Goal: Task Accomplishment & Management: Manage account settings

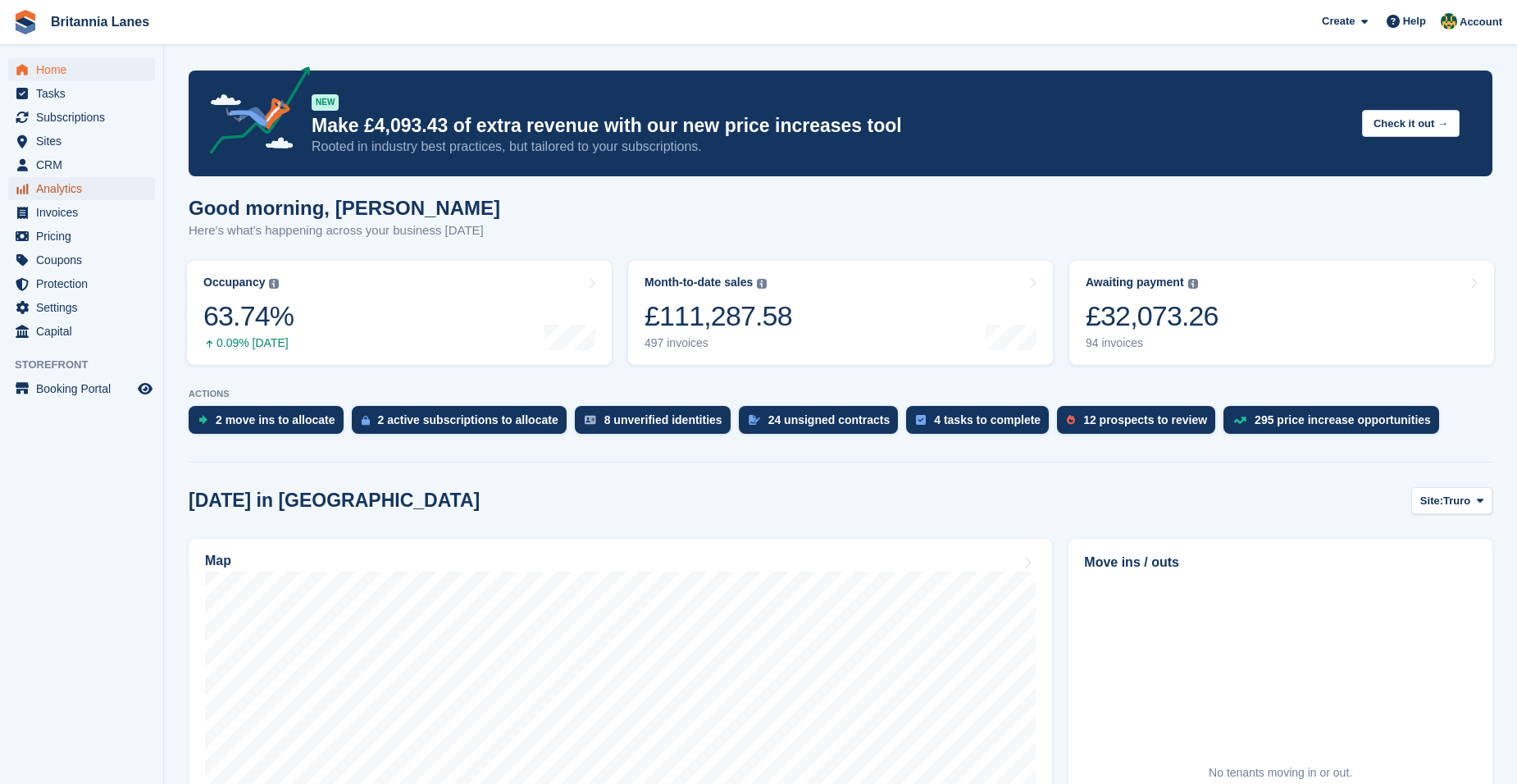
click at [80, 193] on span "Analytics" at bounding box center [85, 189] width 98 height 23
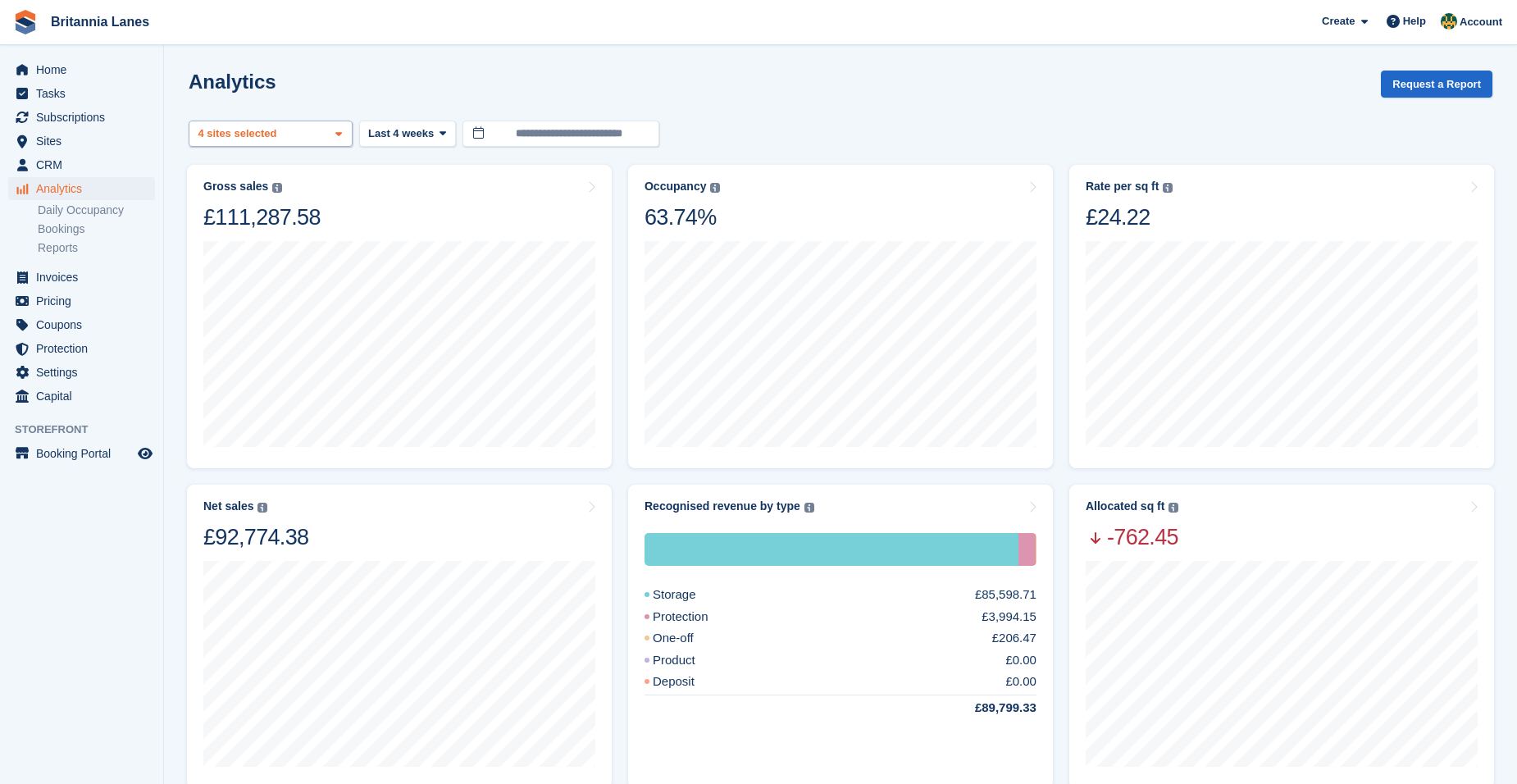
click at [236, 130] on div "4 sites selected" at bounding box center [239, 133] width 88 height 17
click at [242, 213] on div "Truro" at bounding box center [271, 211] width 149 height 27
click at [253, 244] on div "Falmouth" at bounding box center [271, 237] width 149 height 27
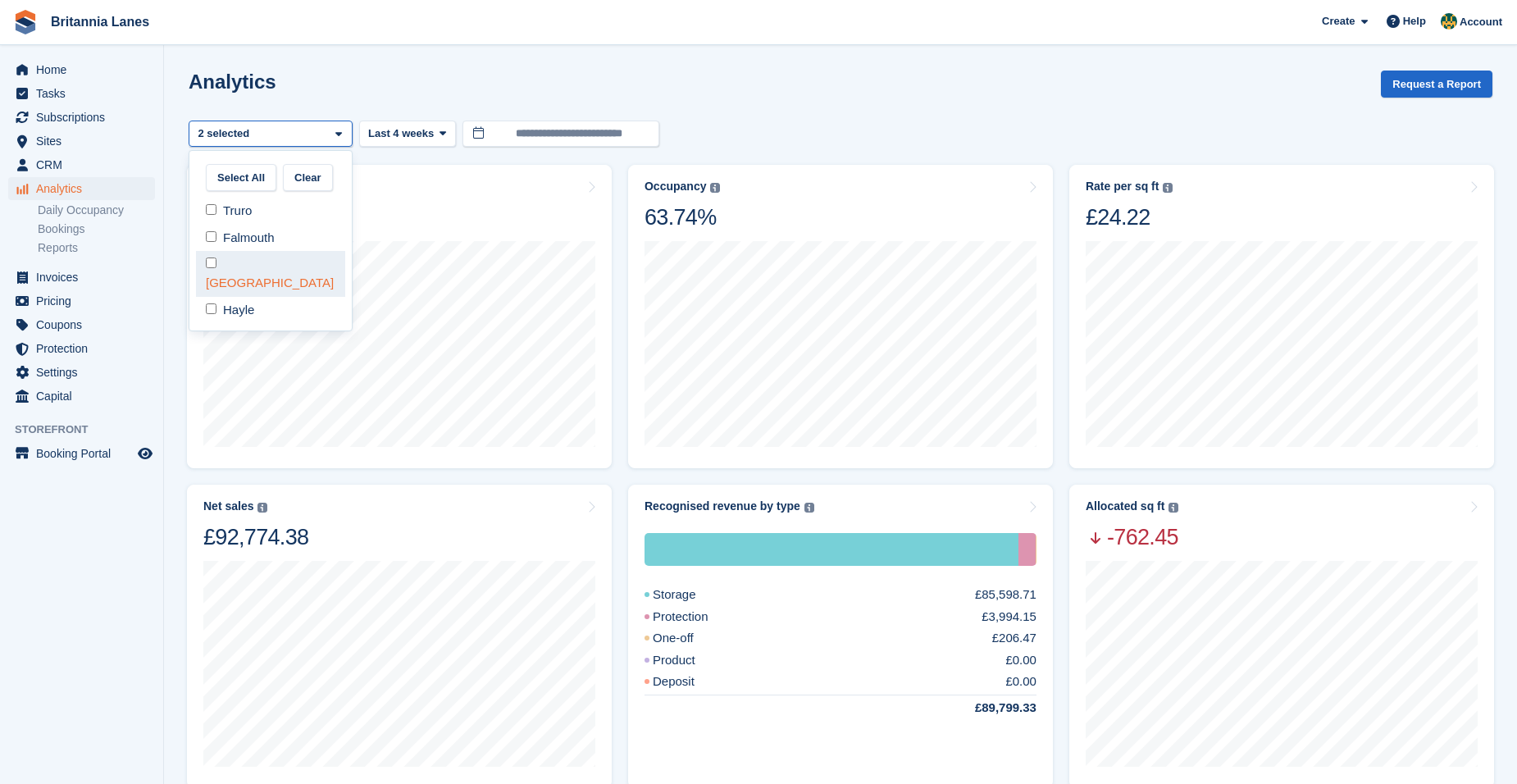
click at [246, 270] on div "[GEOGRAPHIC_DATA]" at bounding box center [271, 273] width 149 height 45
select select "****"
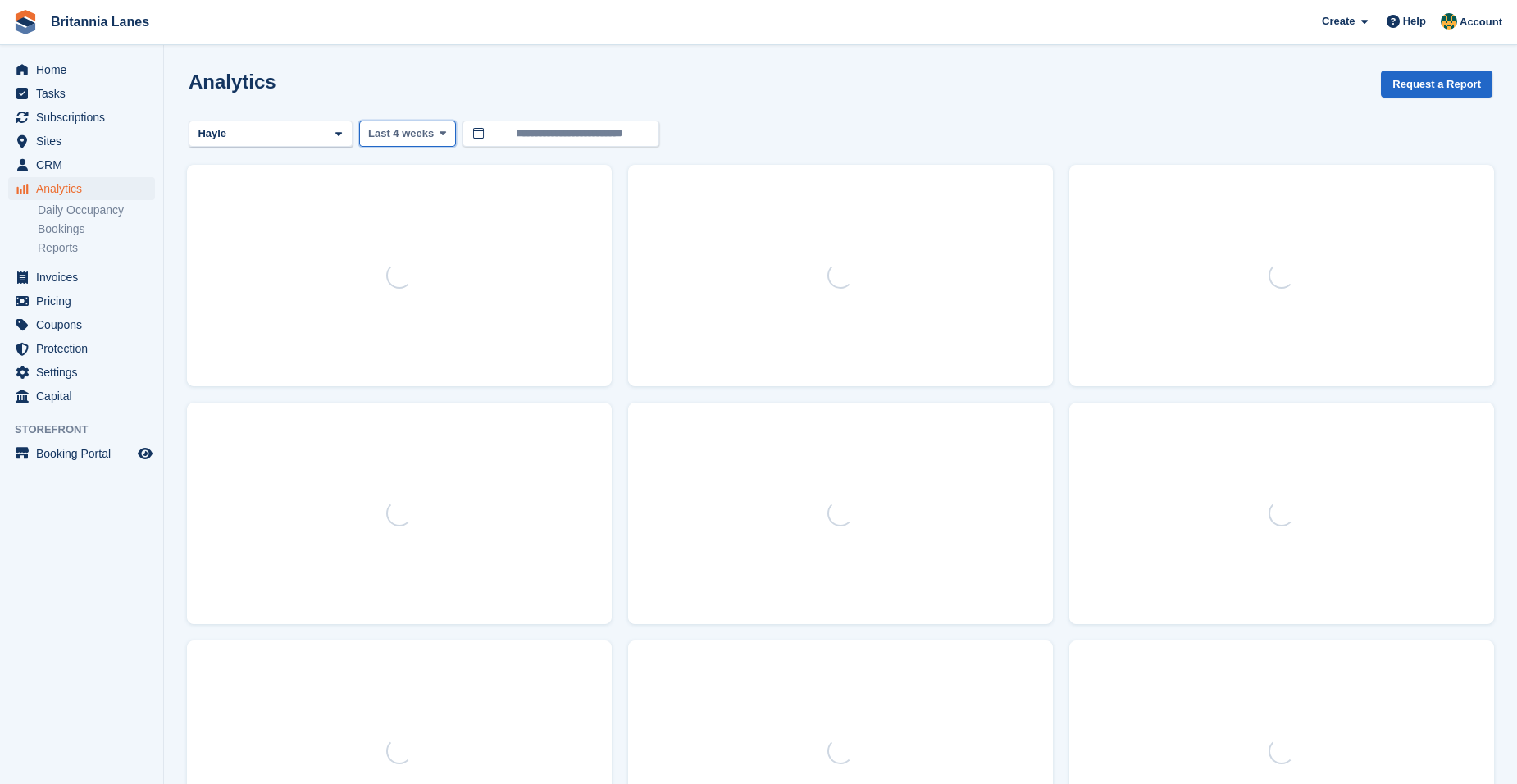
click at [415, 136] on span "Last 4 weeks" at bounding box center [401, 133] width 66 height 17
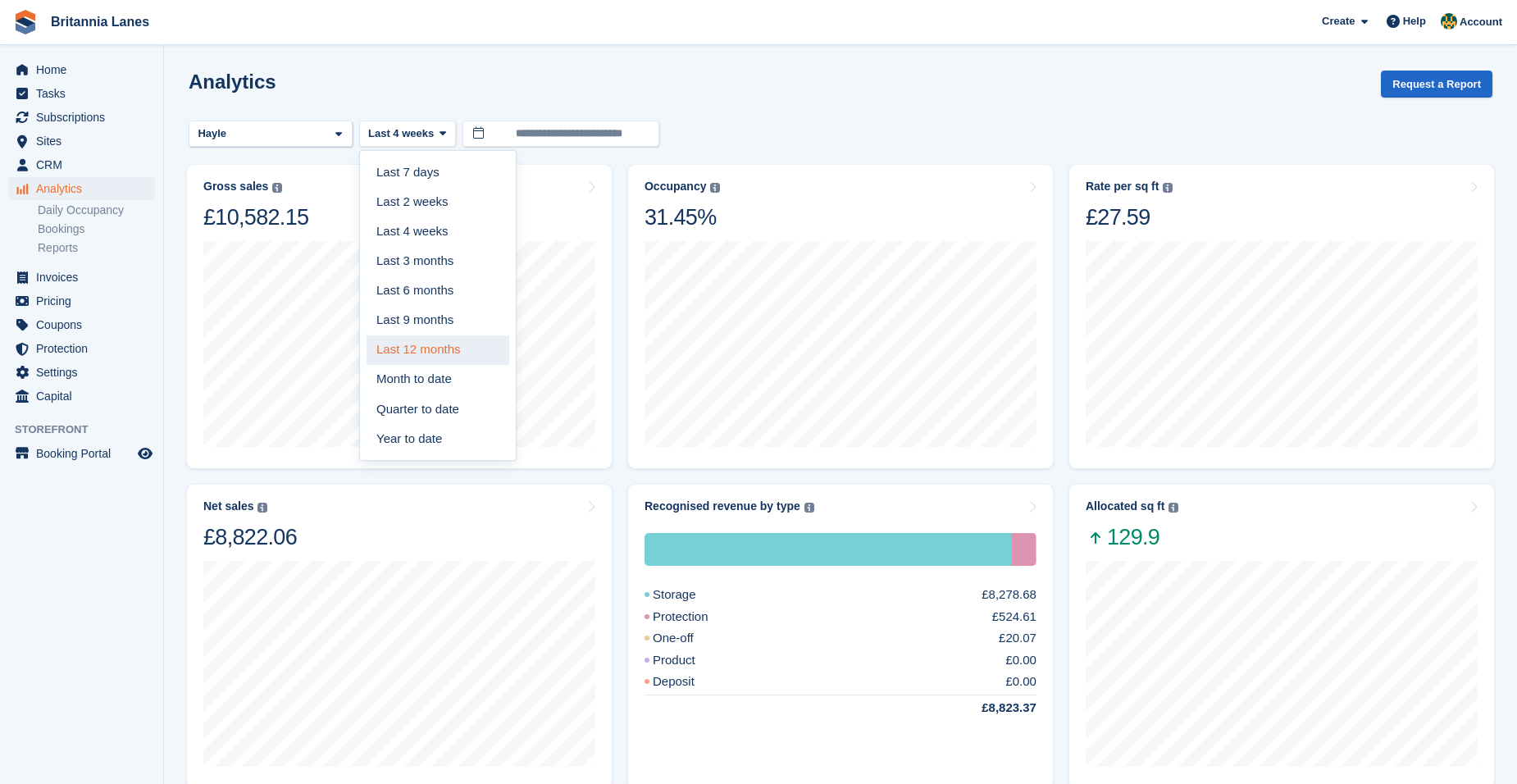
click at [434, 344] on link "Last 12 months" at bounding box center [437, 350] width 142 height 30
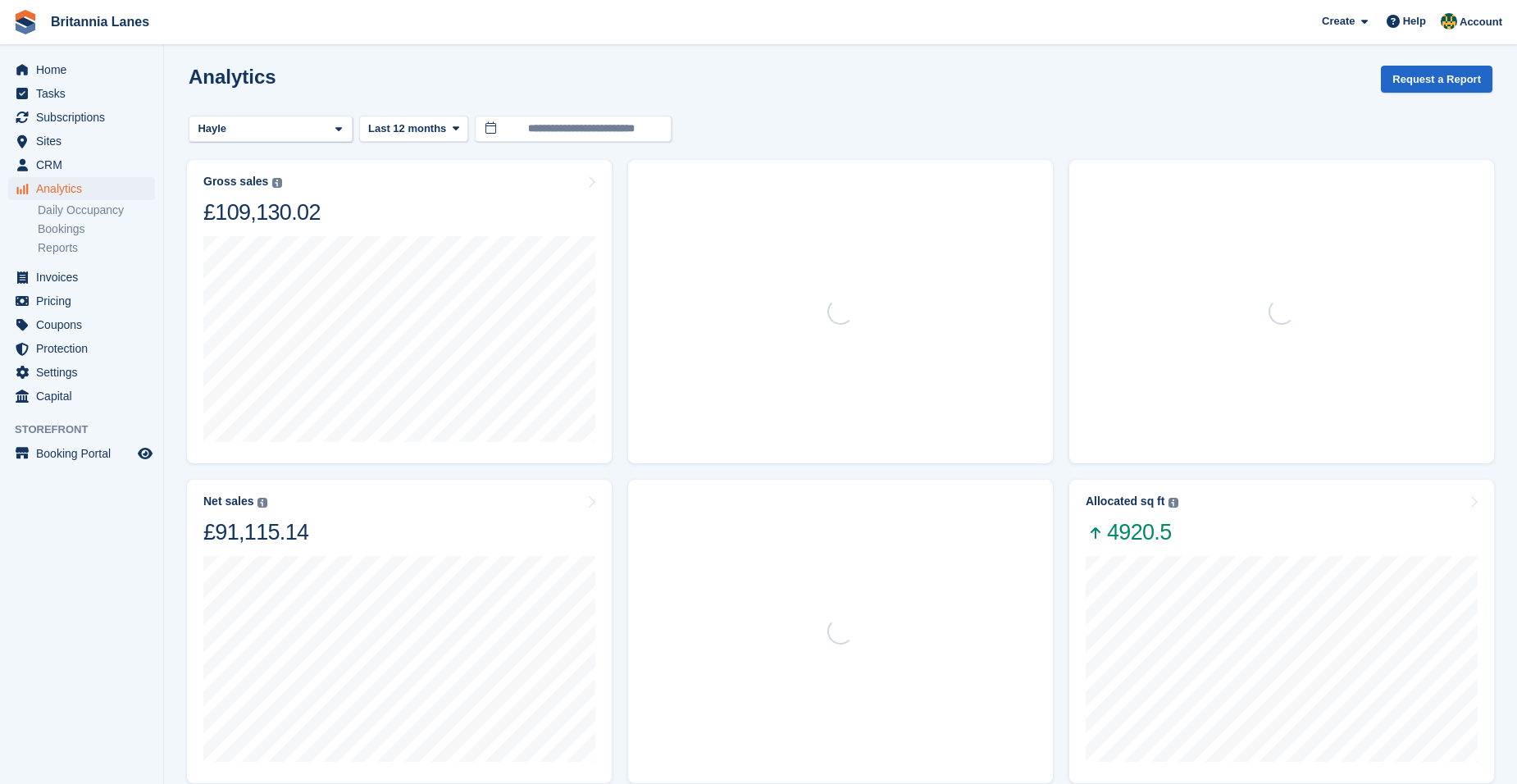
scroll to position [246, 0]
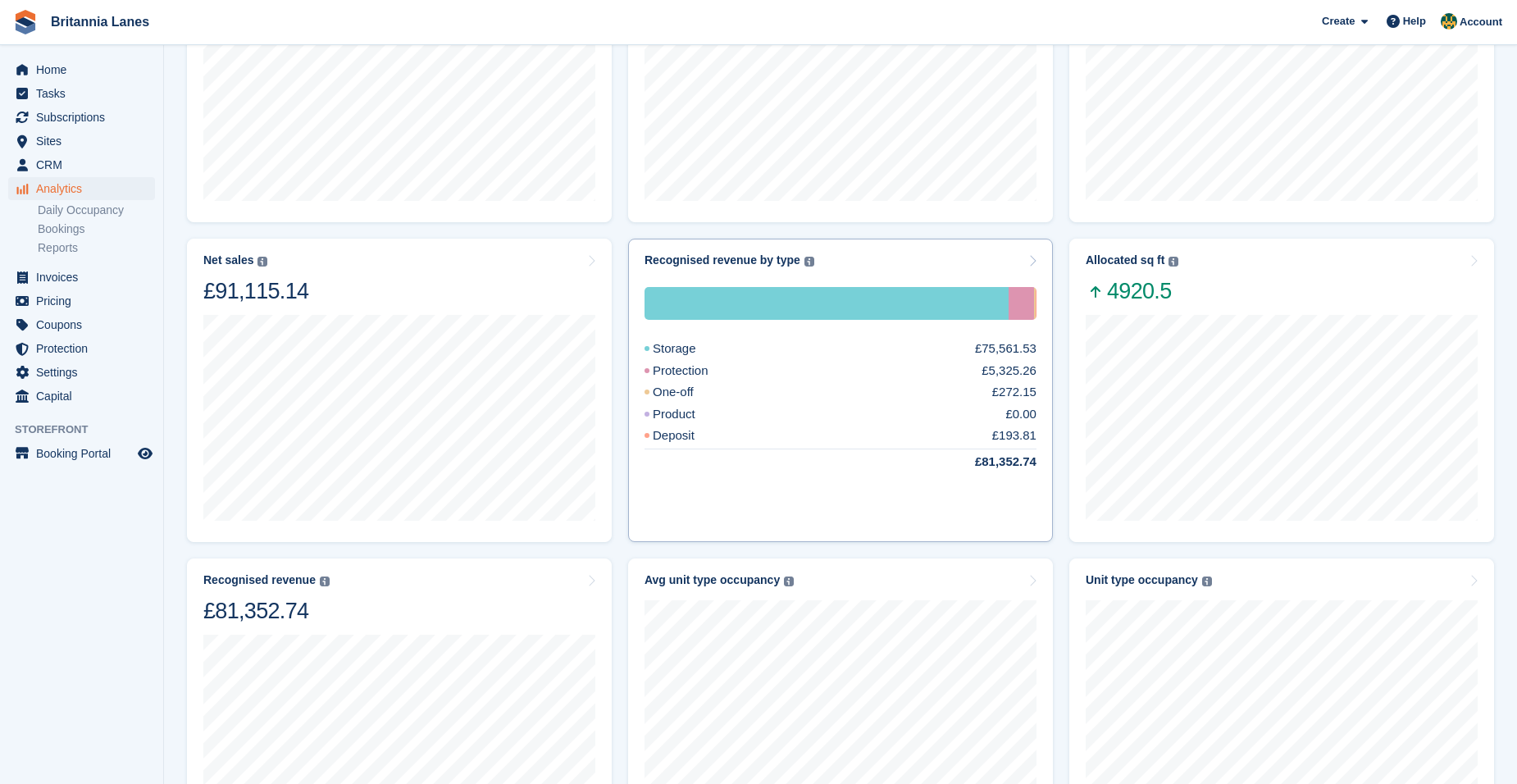
click at [839, 274] on div "Storage £75,561.53 Protection £5,325.26 One-off £272.15 Product £0.00 Deposit £…" at bounding box center [841, 397] width 392 height 260
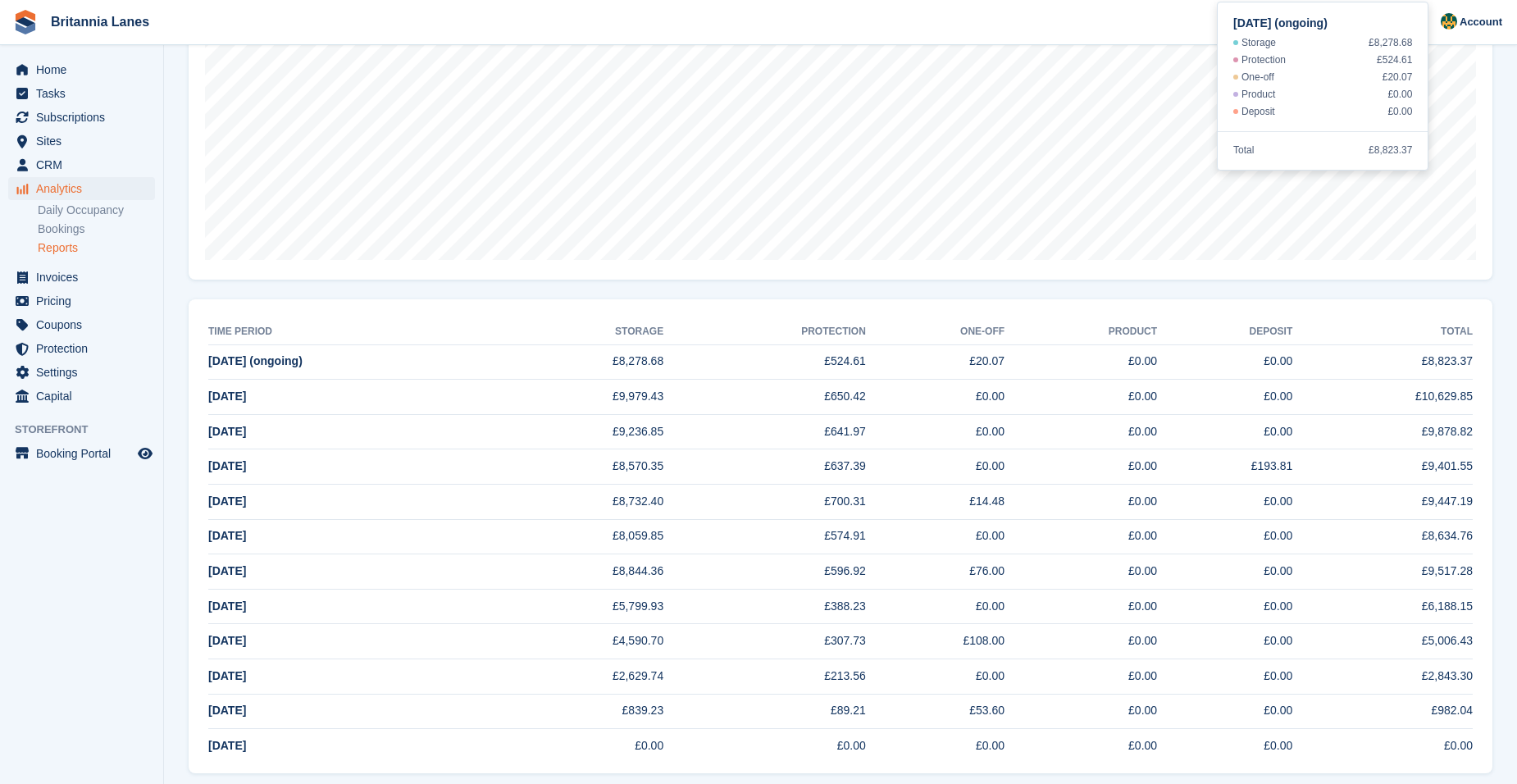
scroll to position [327, 0]
click at [113, 145] on span "Sites" at bounding box center [85, 141] width 98 height 23
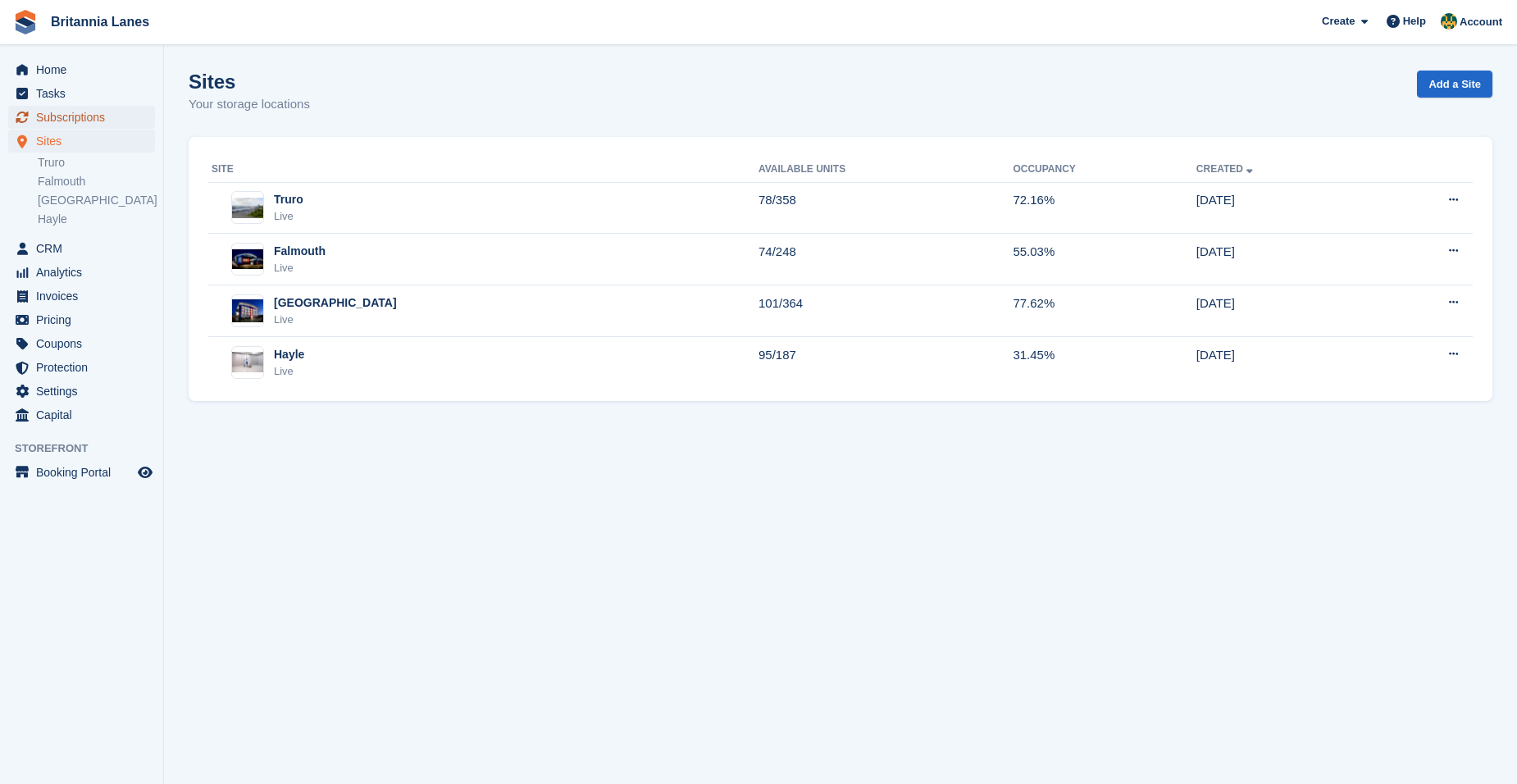
click at [95, 120] on span "Subscriptions" at bounding box center [85, 117] width 98 height 23
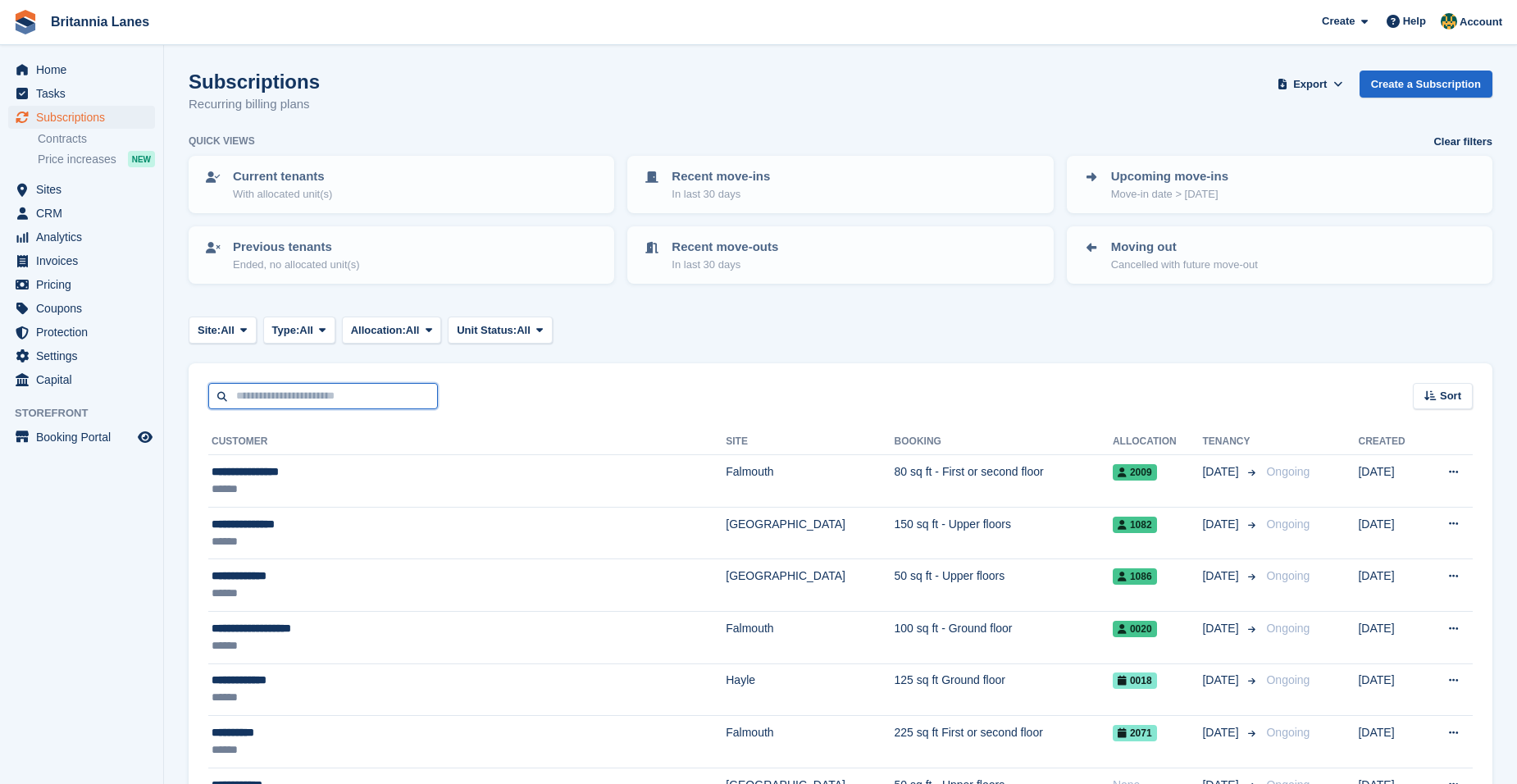
click at [305, 403] on input "text" at bounding box center [322, 396] width 229 height 27
type input "******"
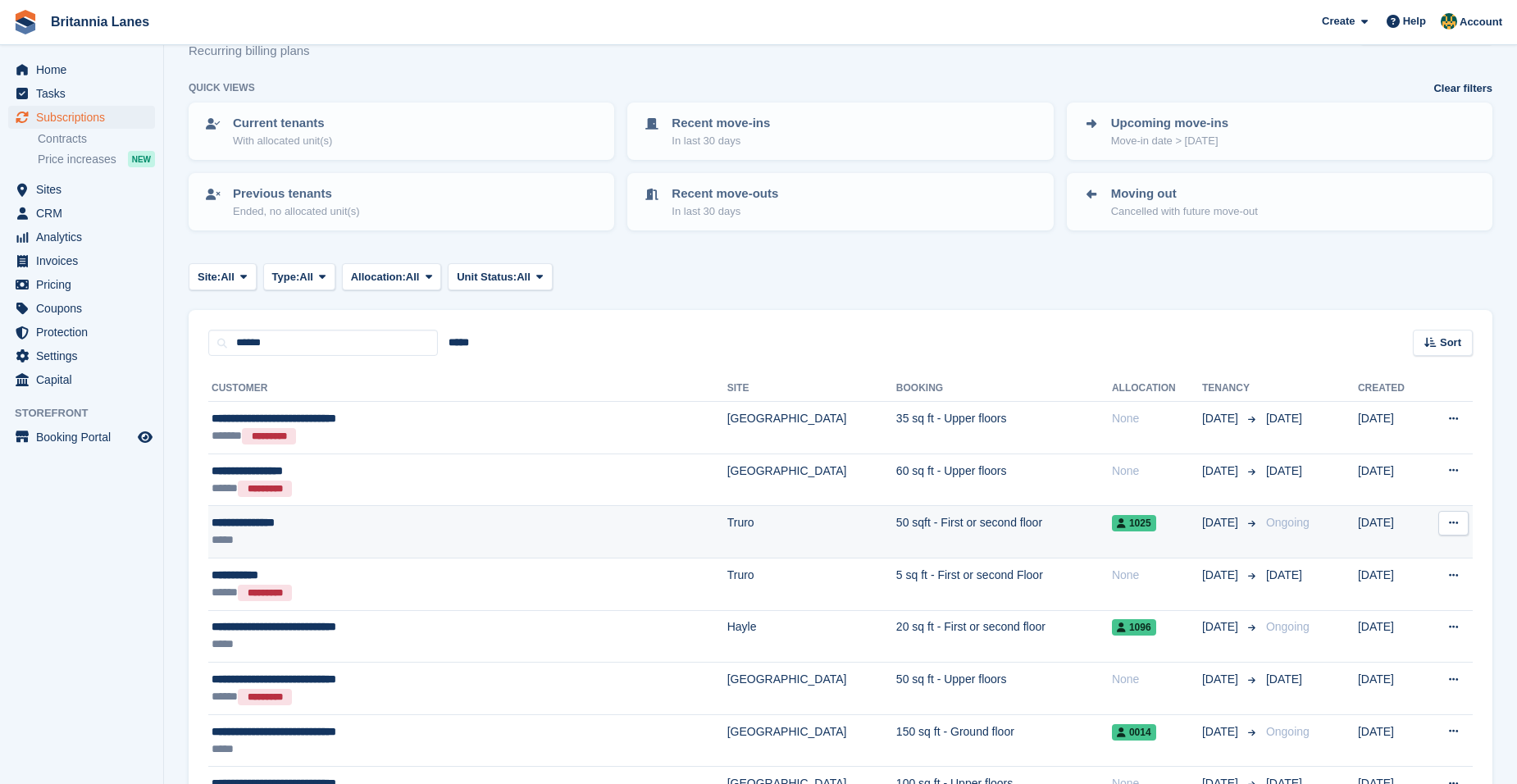
scroll to position [82, 0]
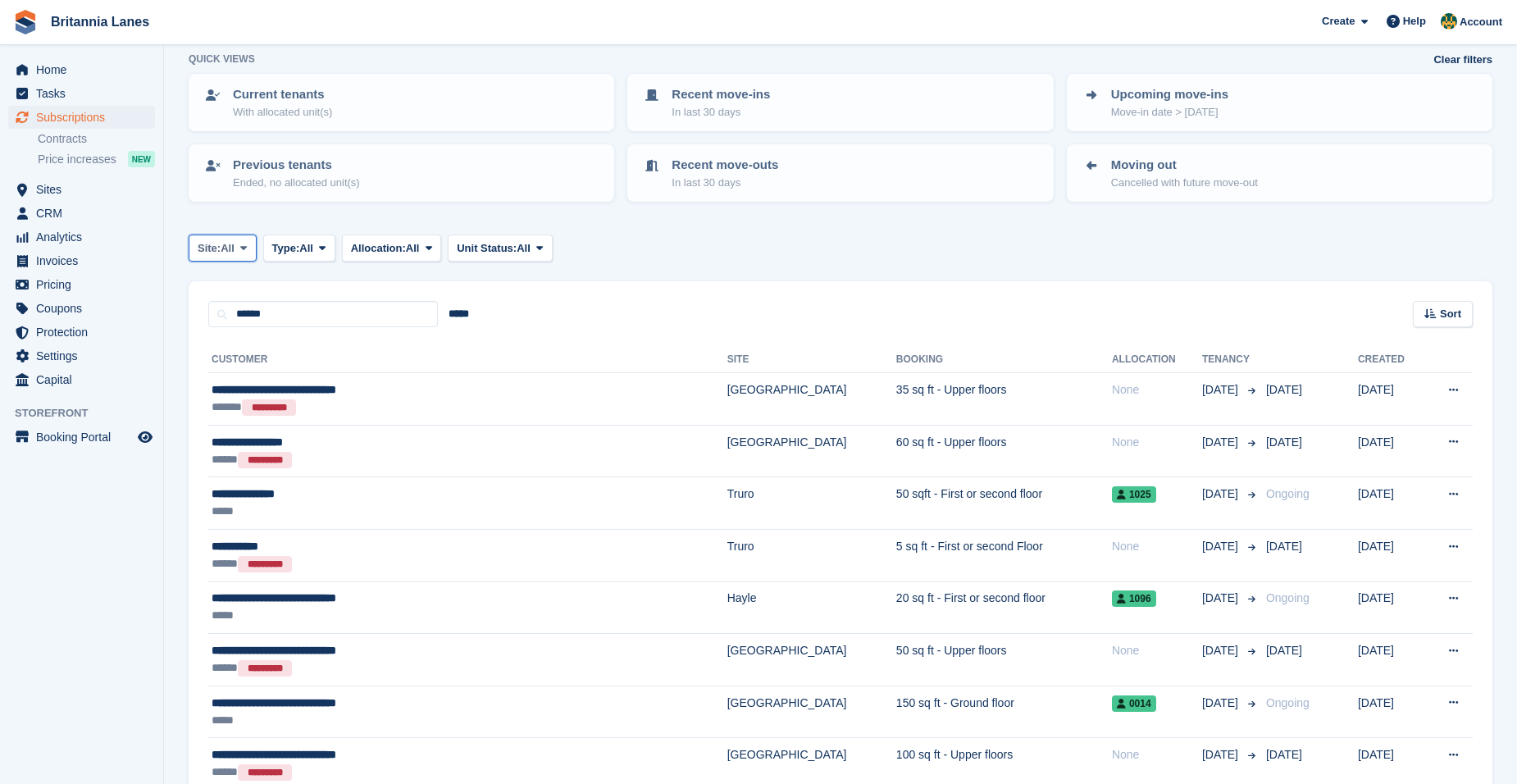
click at [239, 257] on button "Site: All" at bounding box center [222, 248] width 68 height 27
click at [235, 397] on link "Hayle" at bounding box center [270, 405] width 148 height 30
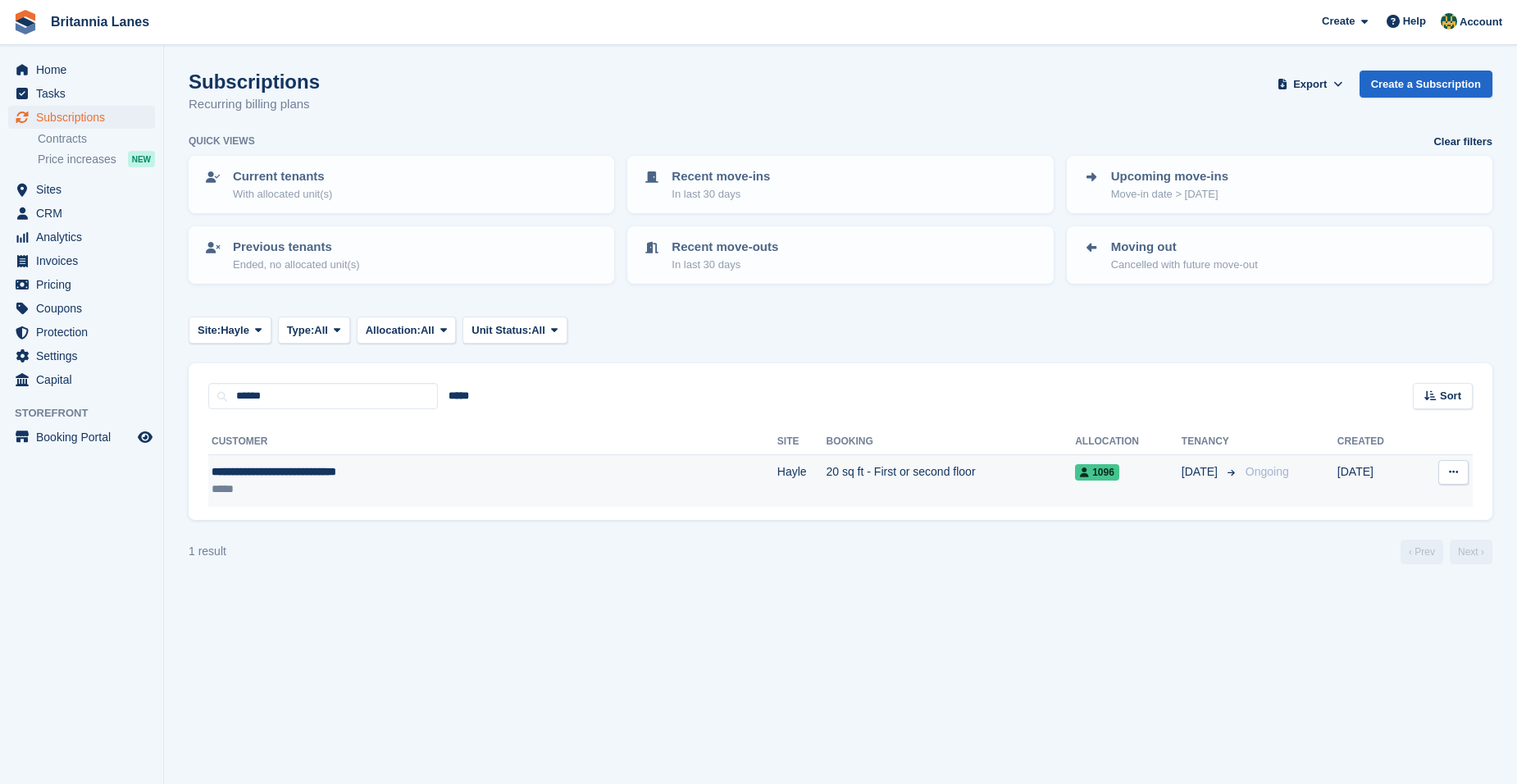
click at [306, 483] on div "*****" at bounding box center [380, 489] width 338 height 18
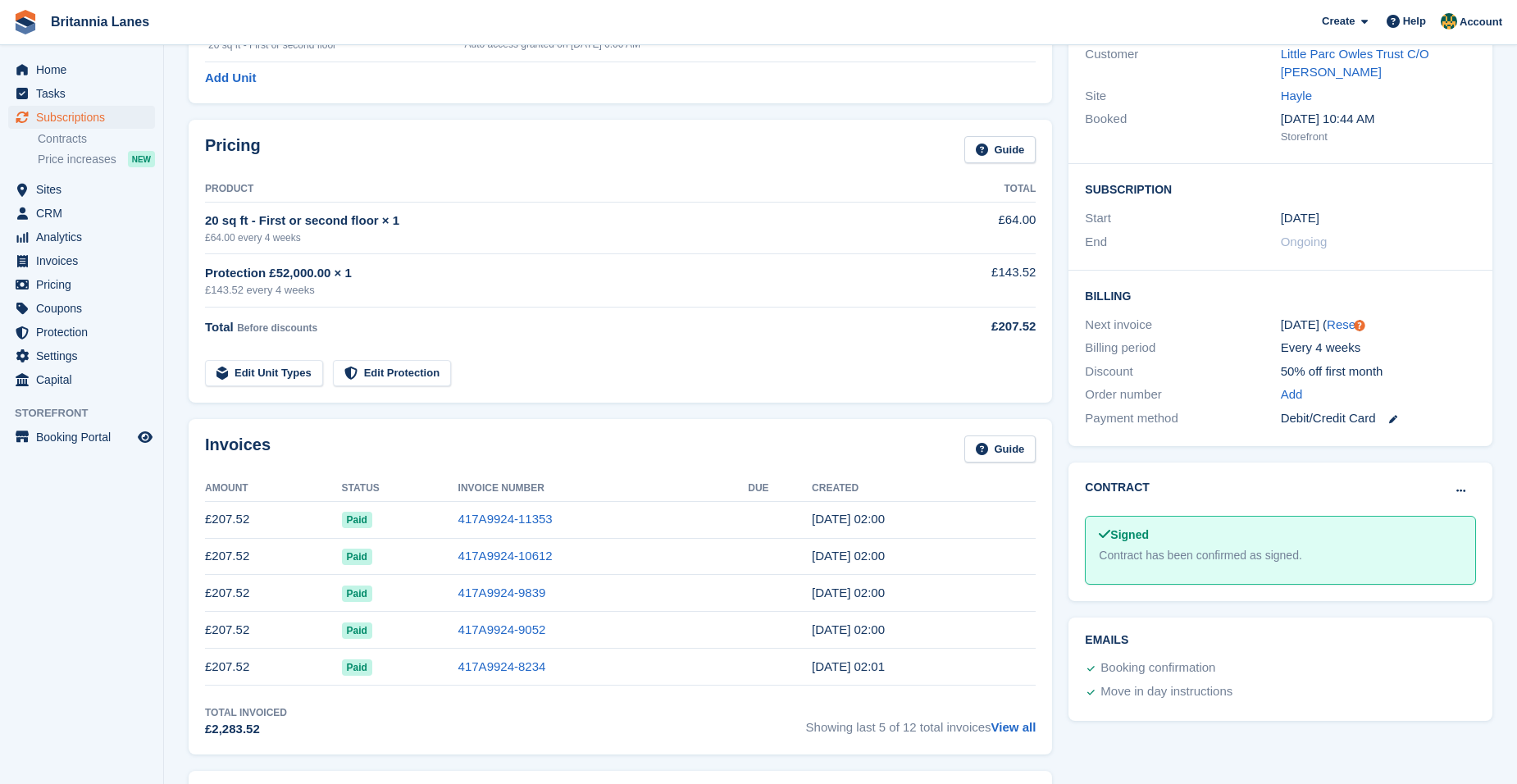
scroll to position [246, 0]
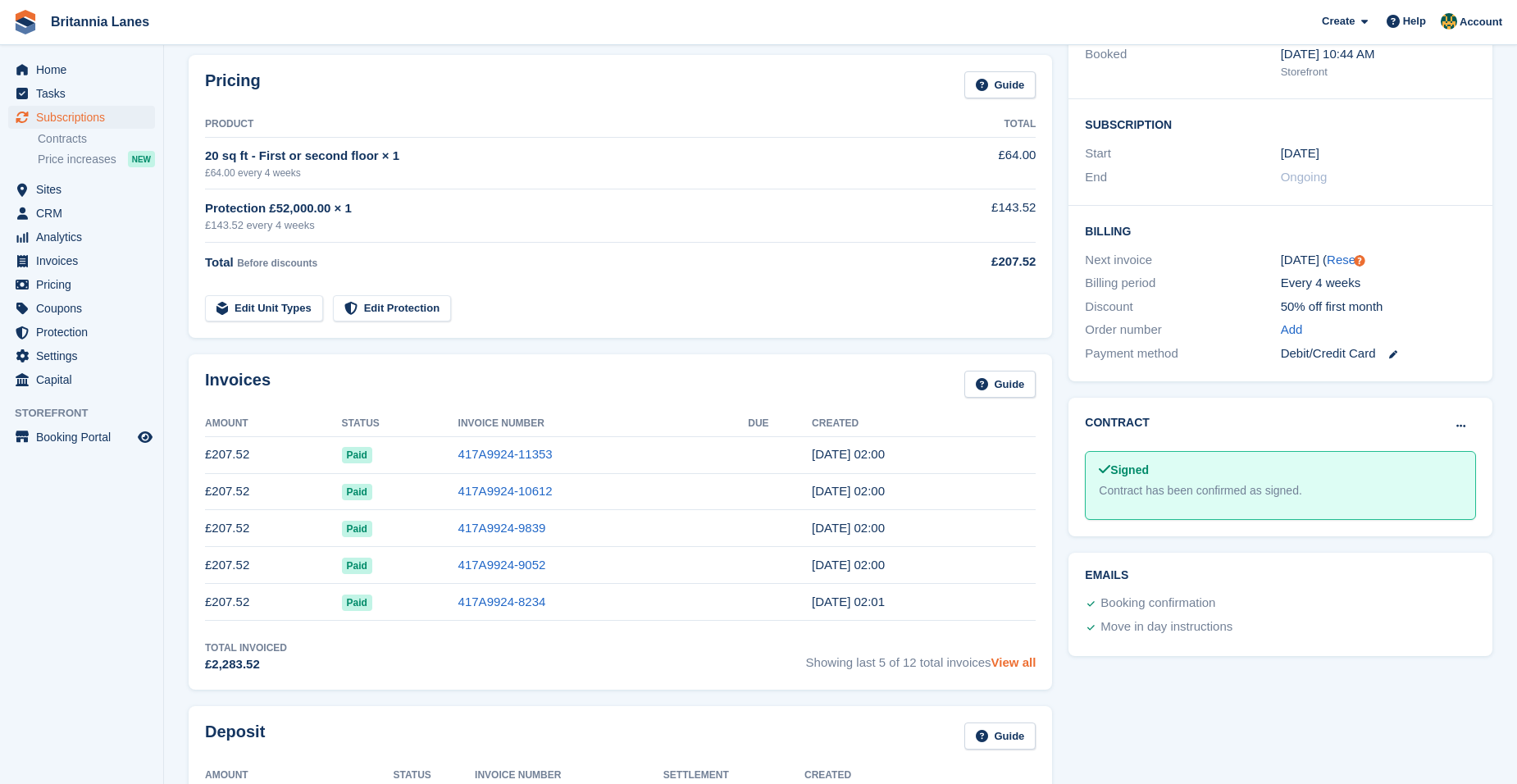
click at [1022, 658] on link "View all" at bounding box center [1014, 662] width 45 height 14
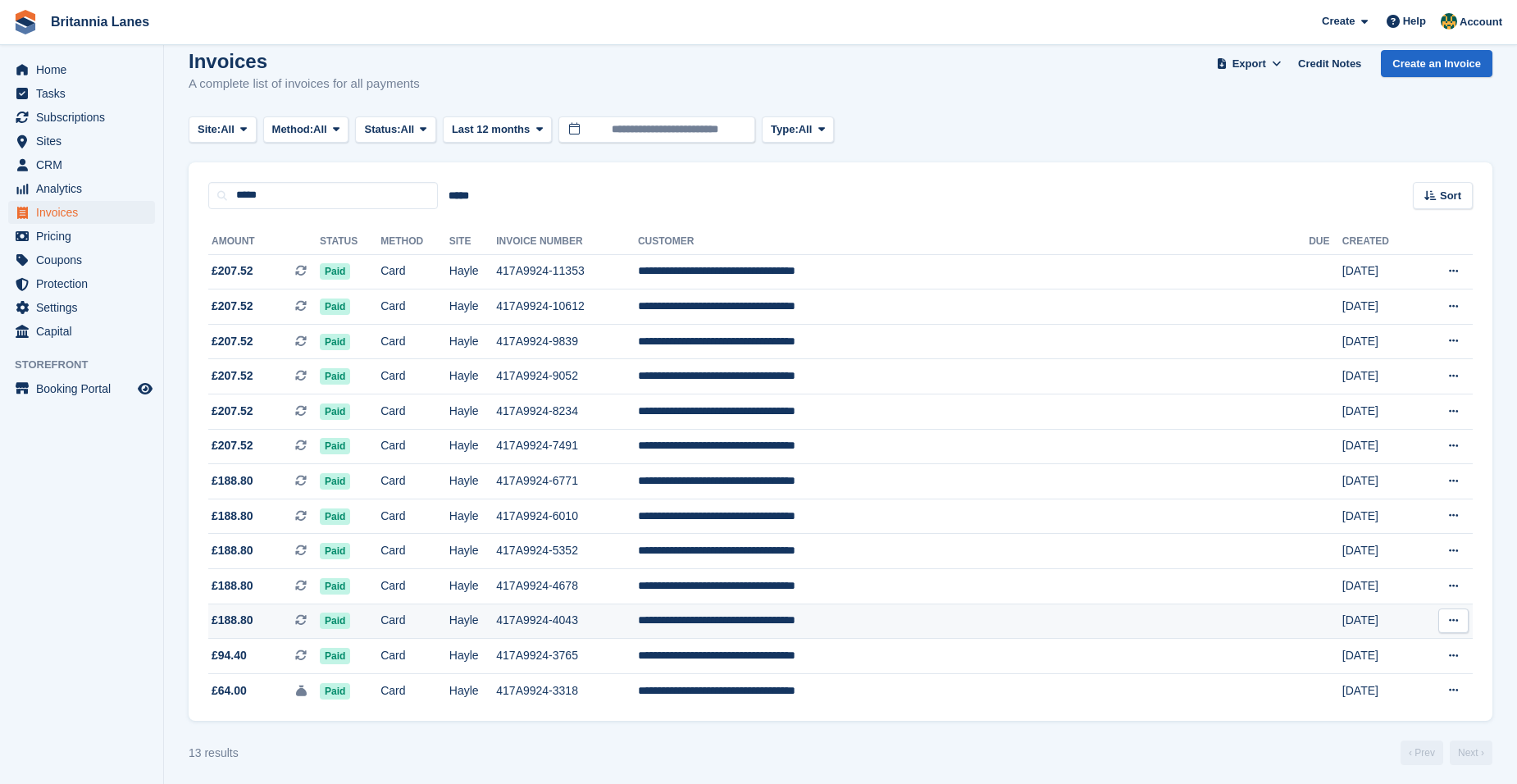
scroll to position [26, 0]
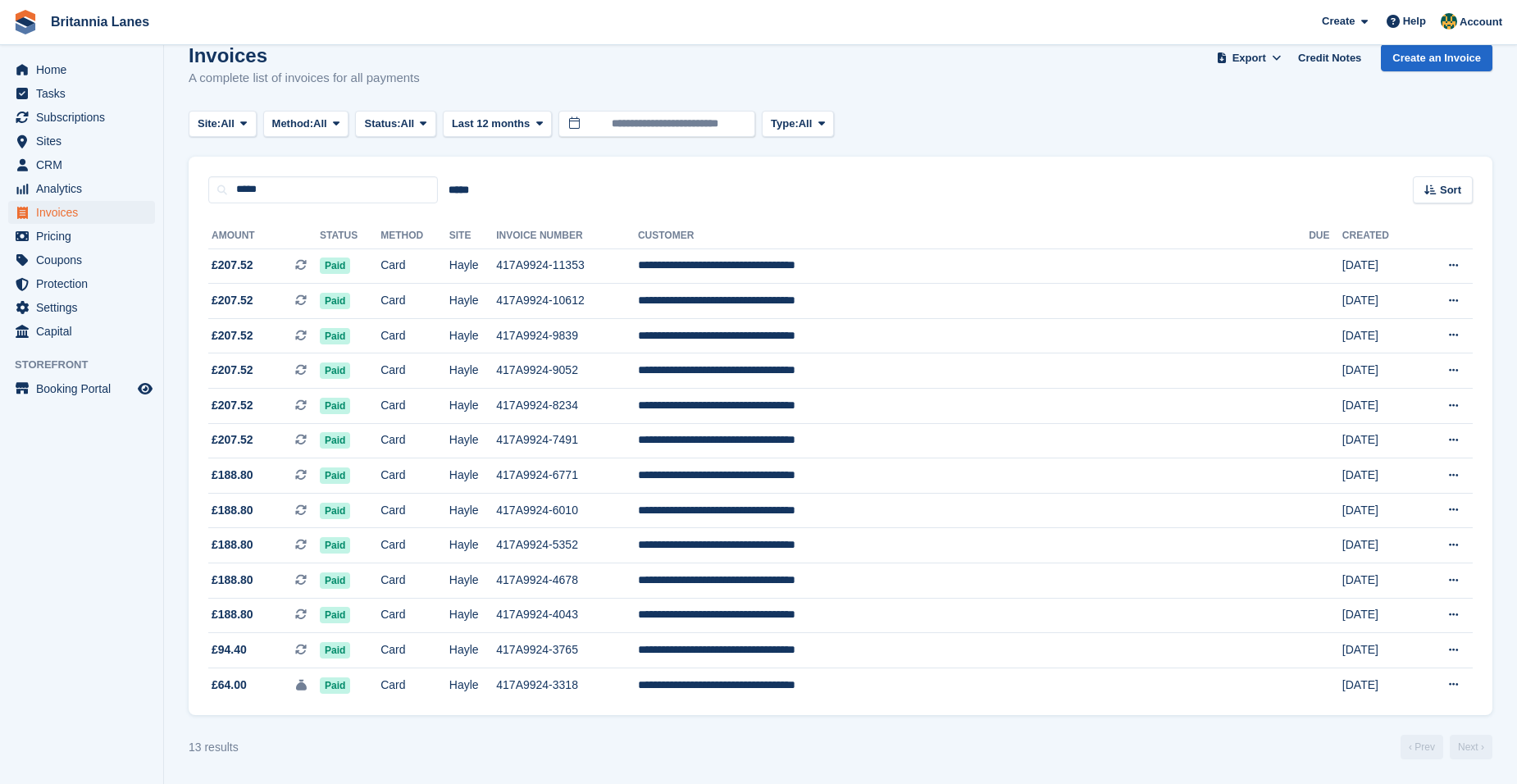
click at [1054, 129] on div "Site: All All Truro Falmouth Exeter Hayle Method: All All Bank Transfer Cash Ch…" at bounding box center [841, 124] width 1304 height 27
